Goal: Information Seeking & Learning: Check status

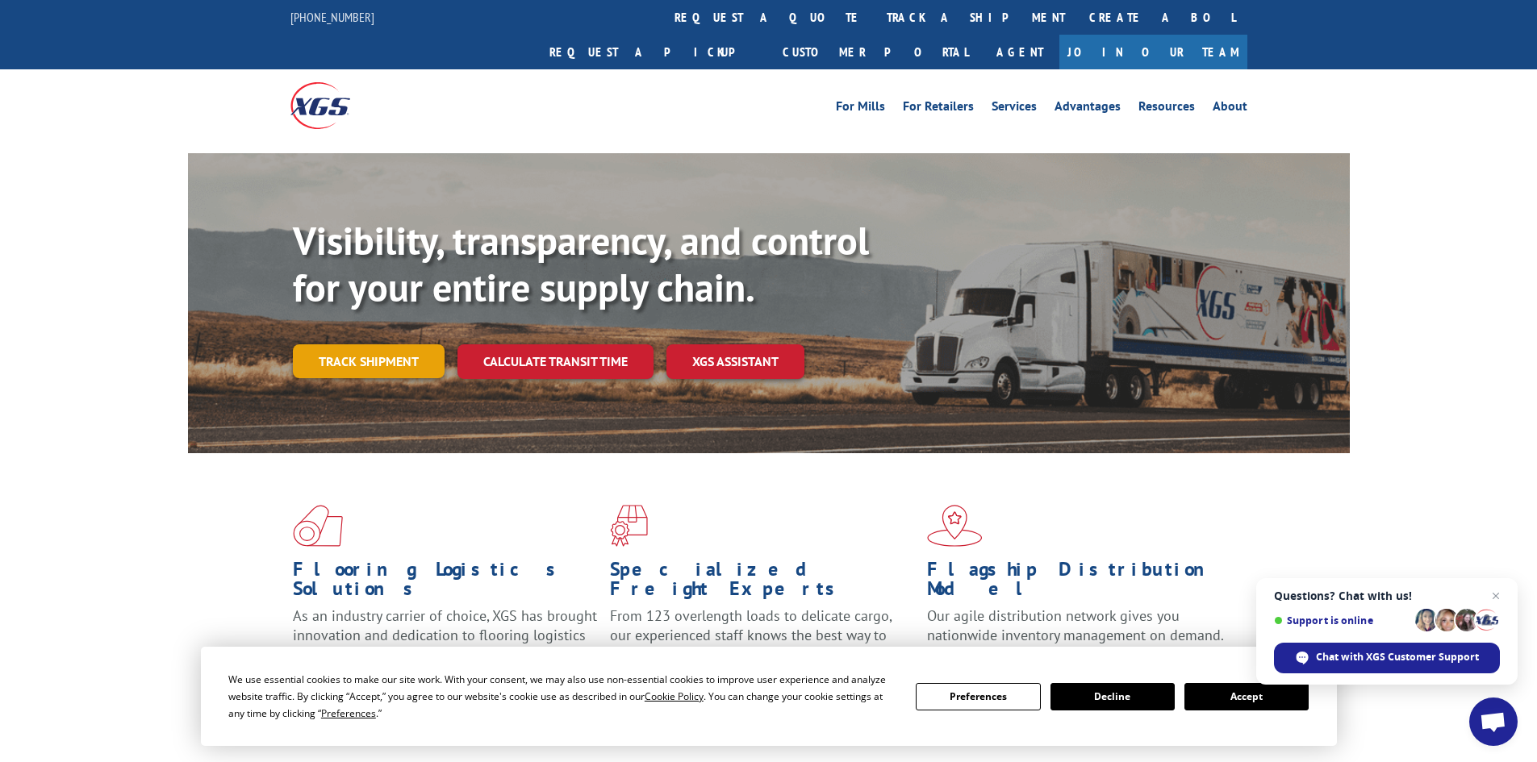
click at [323, 345] on link "Track shipment" at bounding box center [369, 362] width 152 height 34
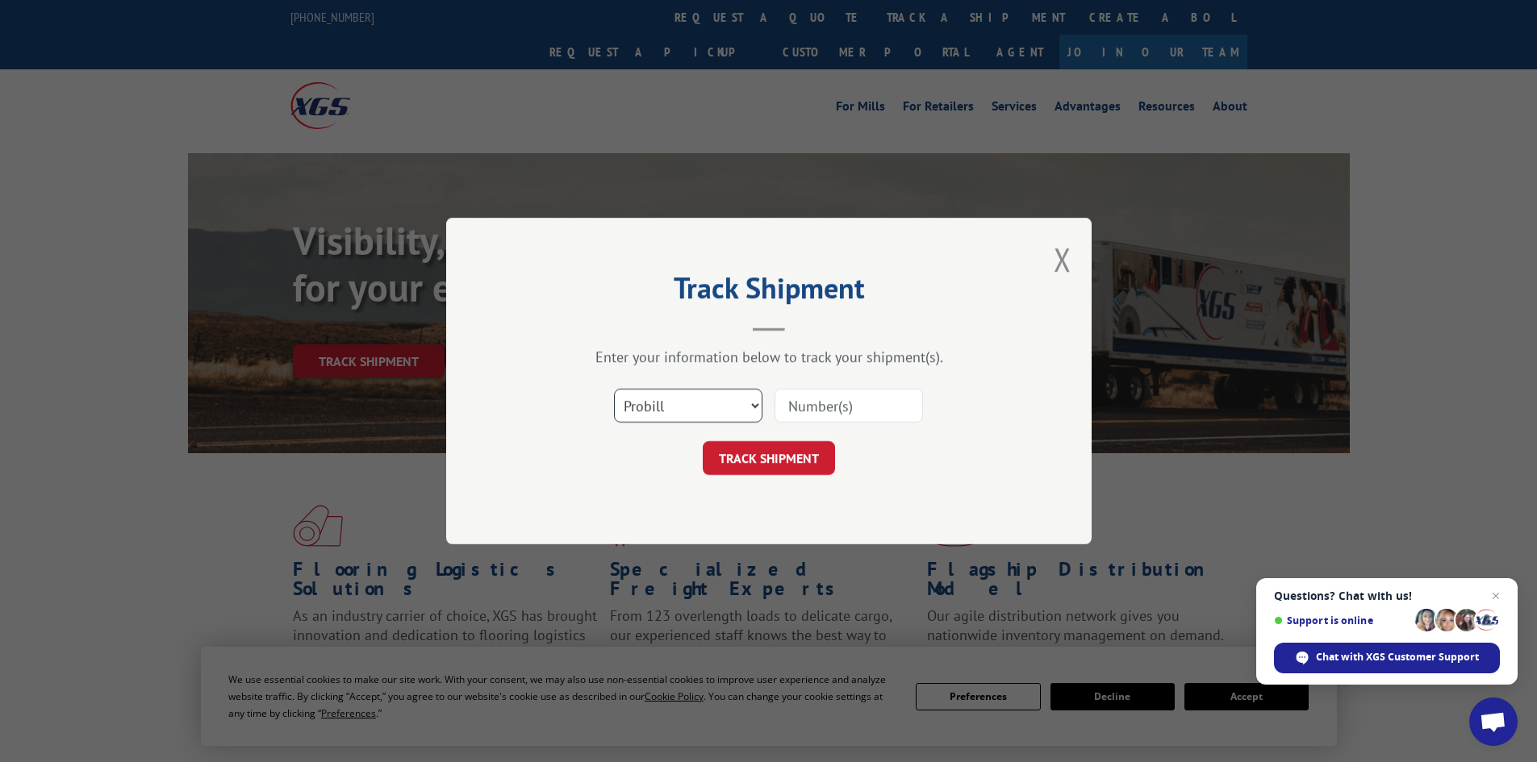
click at [653, 415] on select "Select category... Probill BOL PO" at bounding box center [688, 406] width 148 height 34
select select "bol"
click at [614, 389] on select "Select category... Probill BOL PO" at bounding box center [688, 406] width 148 height 34
click at [848, 404] on input at bounding box center [849, 406] width 148 height 34
paste input "5148125"
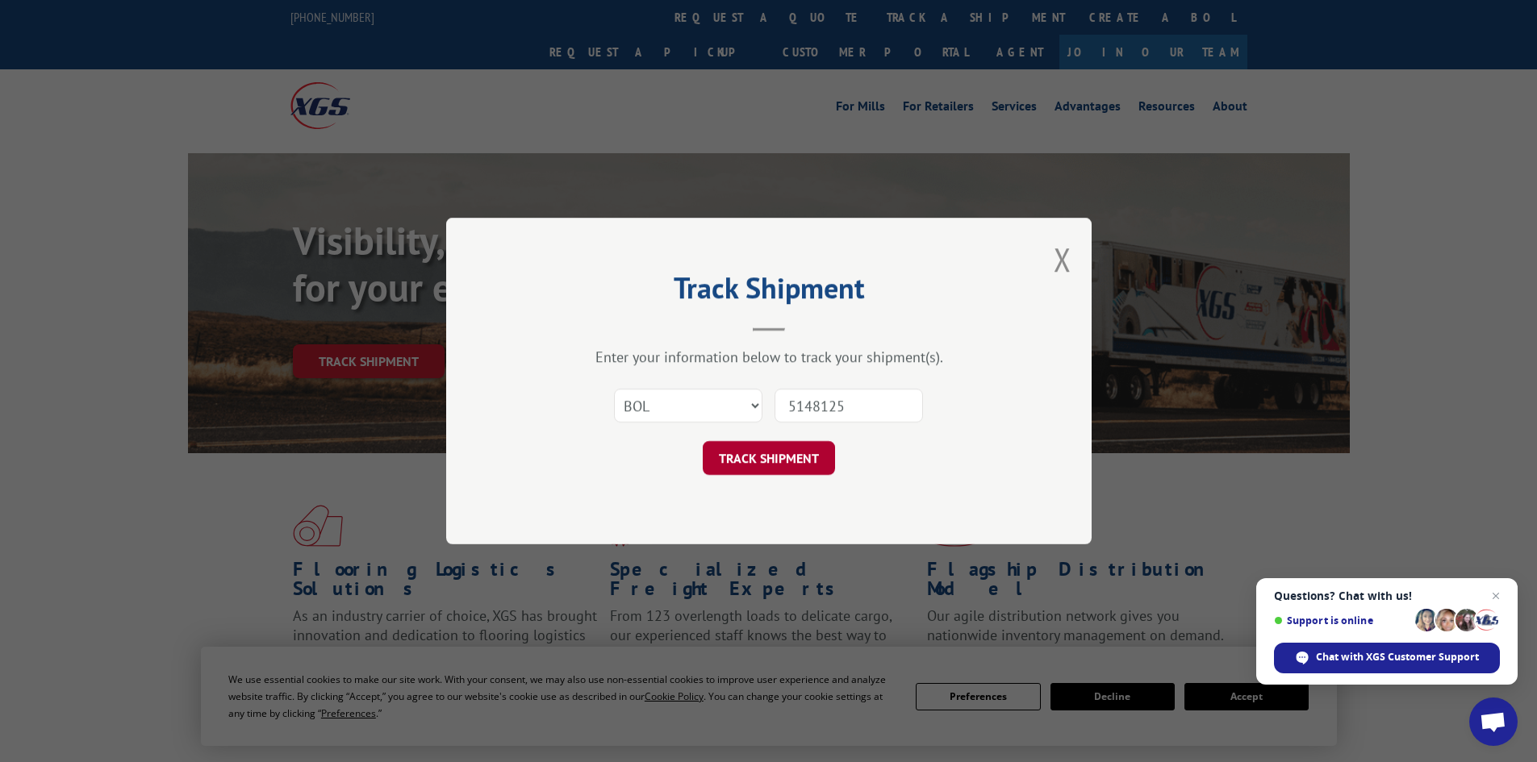
type input "5148125"
click at [773, 462] on button "TRACK SHIPMENT" at bounding box center [769, 458] width 132 height 34
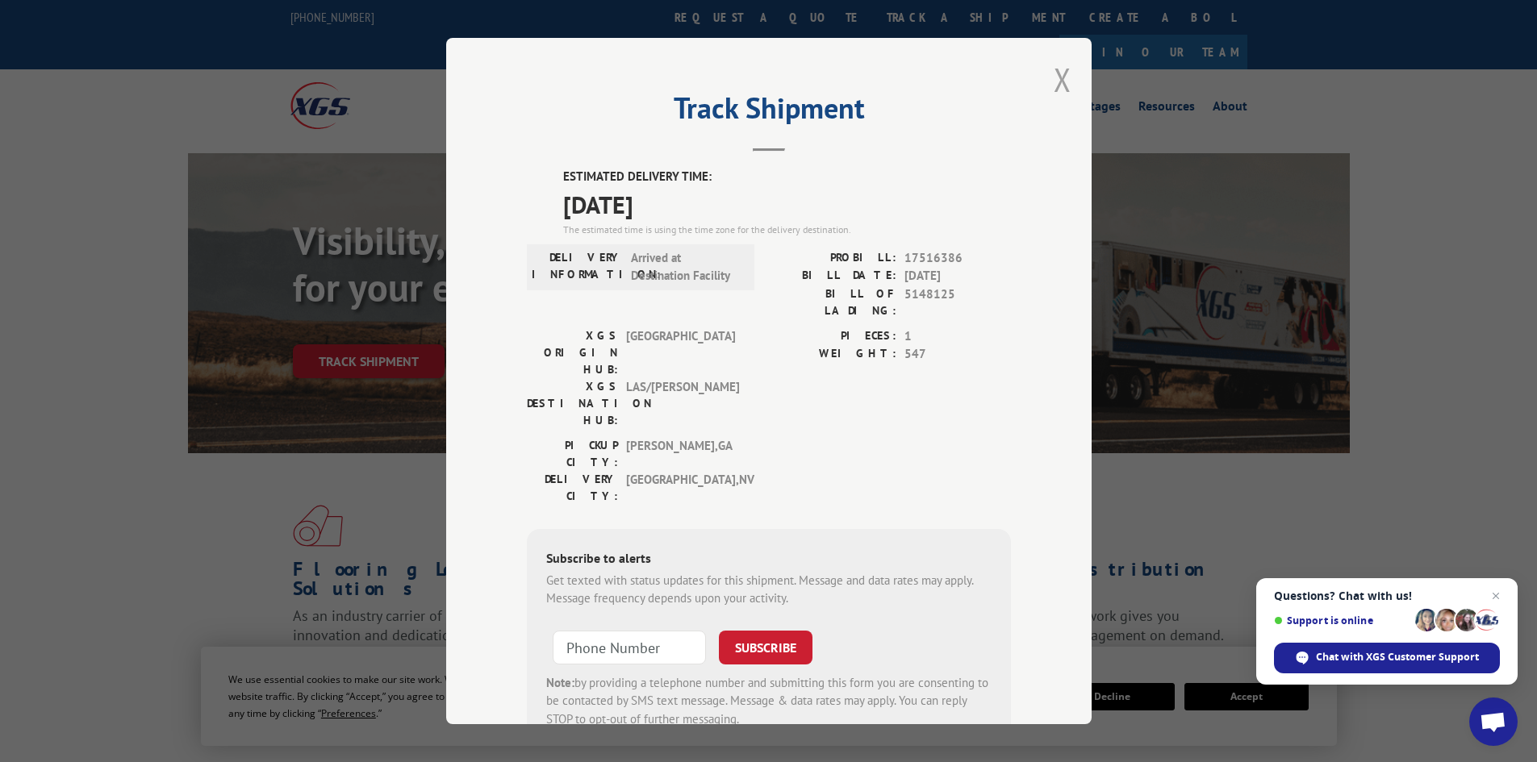
click at [1059, 74] on button "Close modal" at bounding box center [1063, 79] width 18 height 43
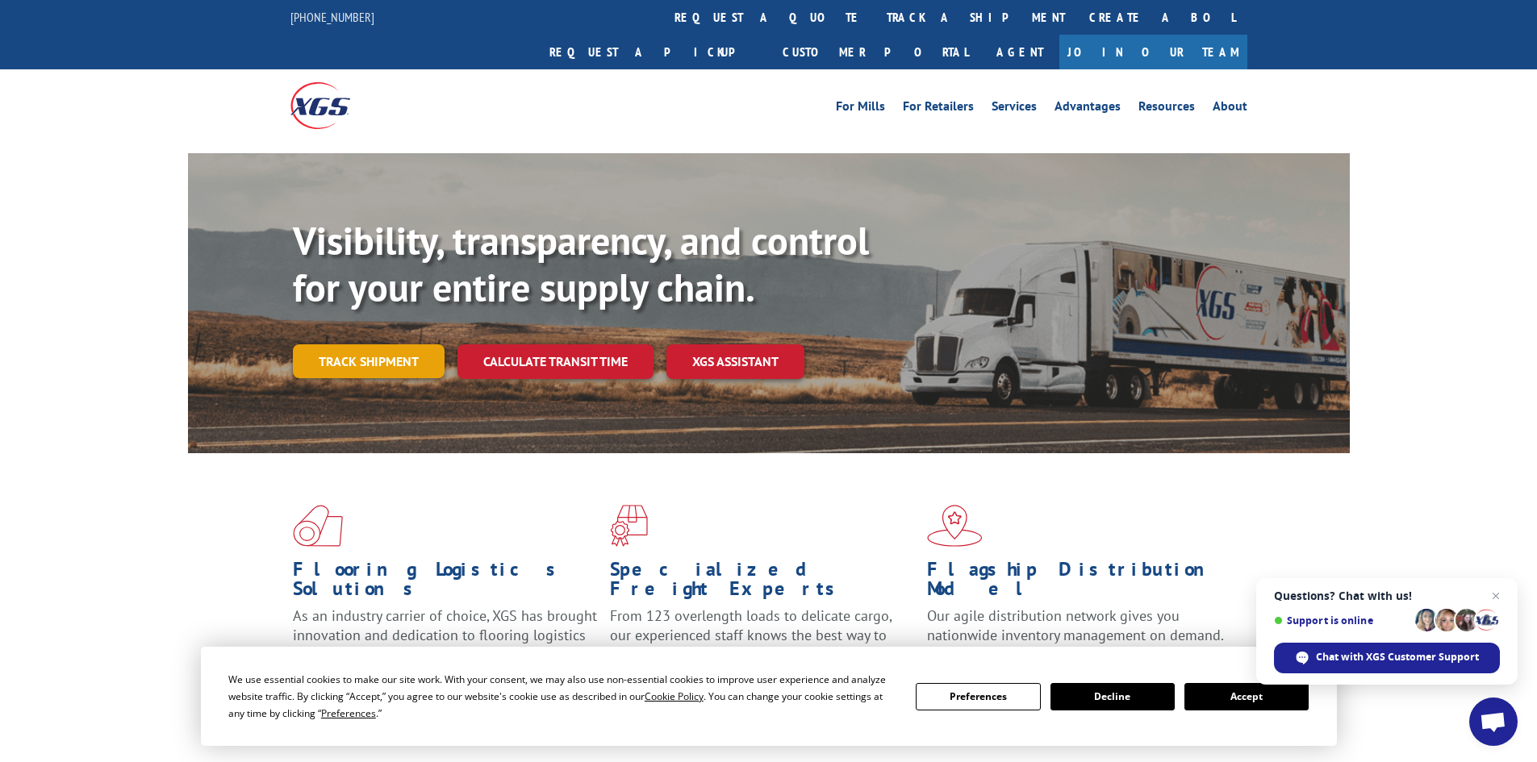
click at [386, 345] on link "Track shipment" at bounding box center [369, 362] width 152 height 34
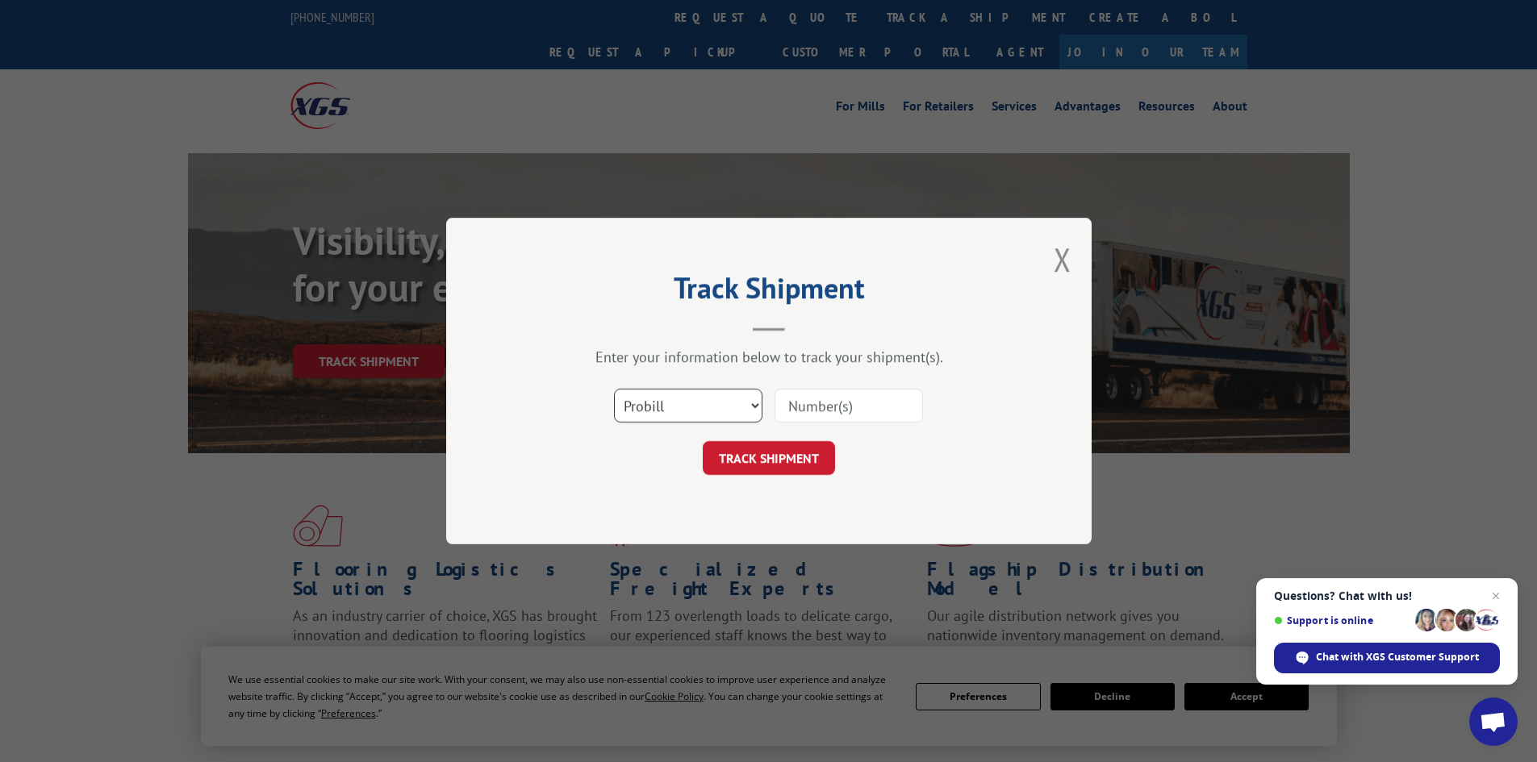
click at [657, 409] on select "Select category... Probill BOL PO" at bounding box center [688, 406] width 148 height 34
select select "bol"
click at [614, 389] on select "Select category... Probill BOL PO" at bounding box center [688, 406] width 148 height 34
click at [810, 407] on input at bounding box center [849, 406] width 148 height 34
paste input "445739"
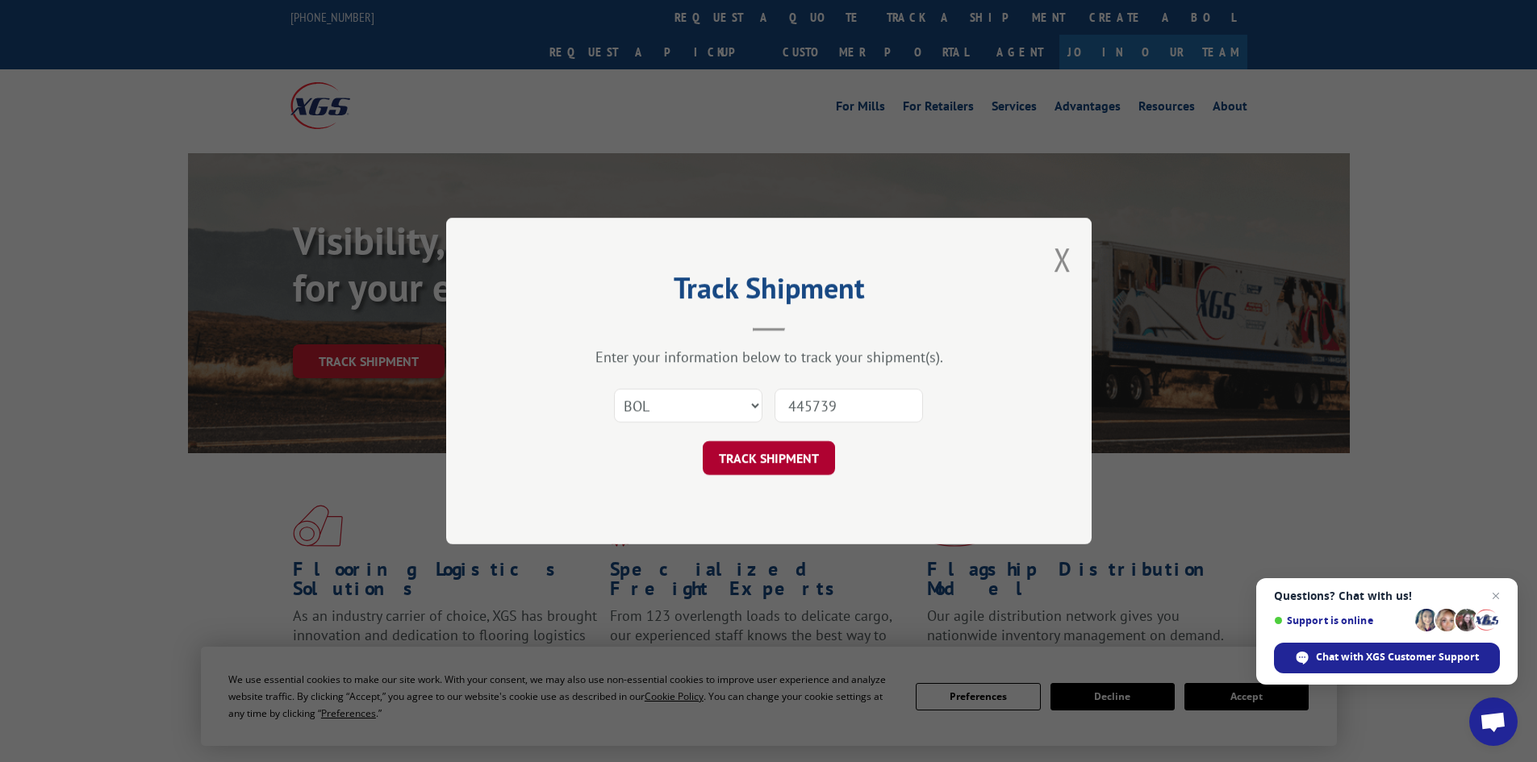
type input "445739"
click at [766, 461] on button "TRACK SHIPMENT" at bounding box center [769, 458] width 132 height 34
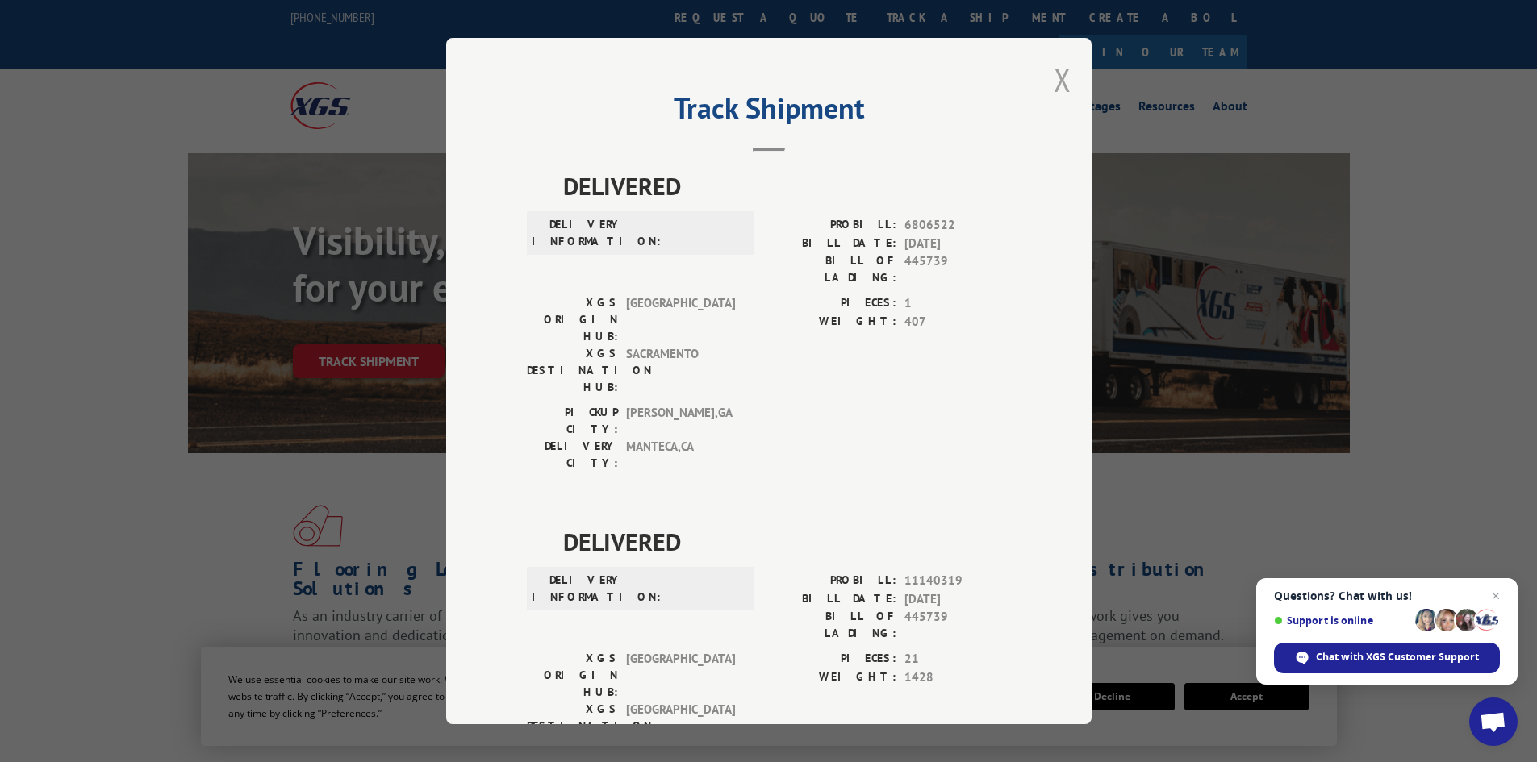
click at [1060, 74] on button "Close modal" at bounding box center [1063, 79] width 18 height 43
